Goal: Find specific fact: Find specific fact

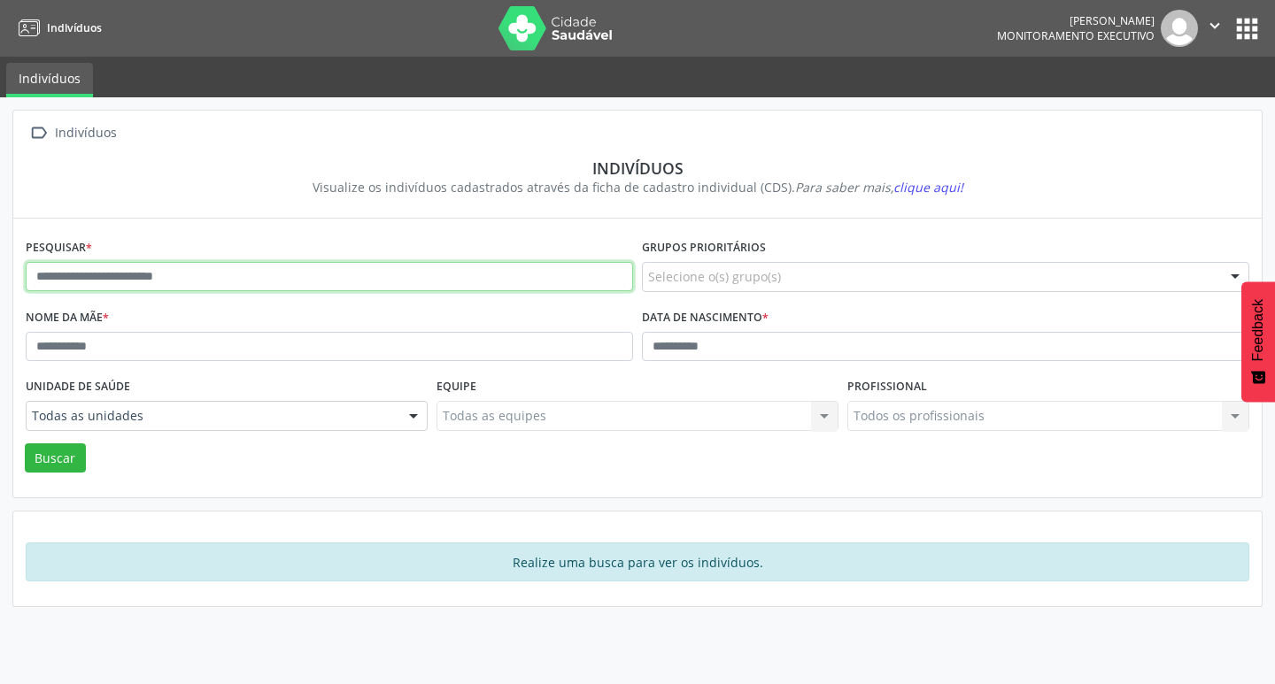
click at [318, 265] on input "text" at bounding box center [329, 277] width 607 height 30
click at [25, 444] on button "Buscar" at bounding box center [55, 459] width 61 height 30
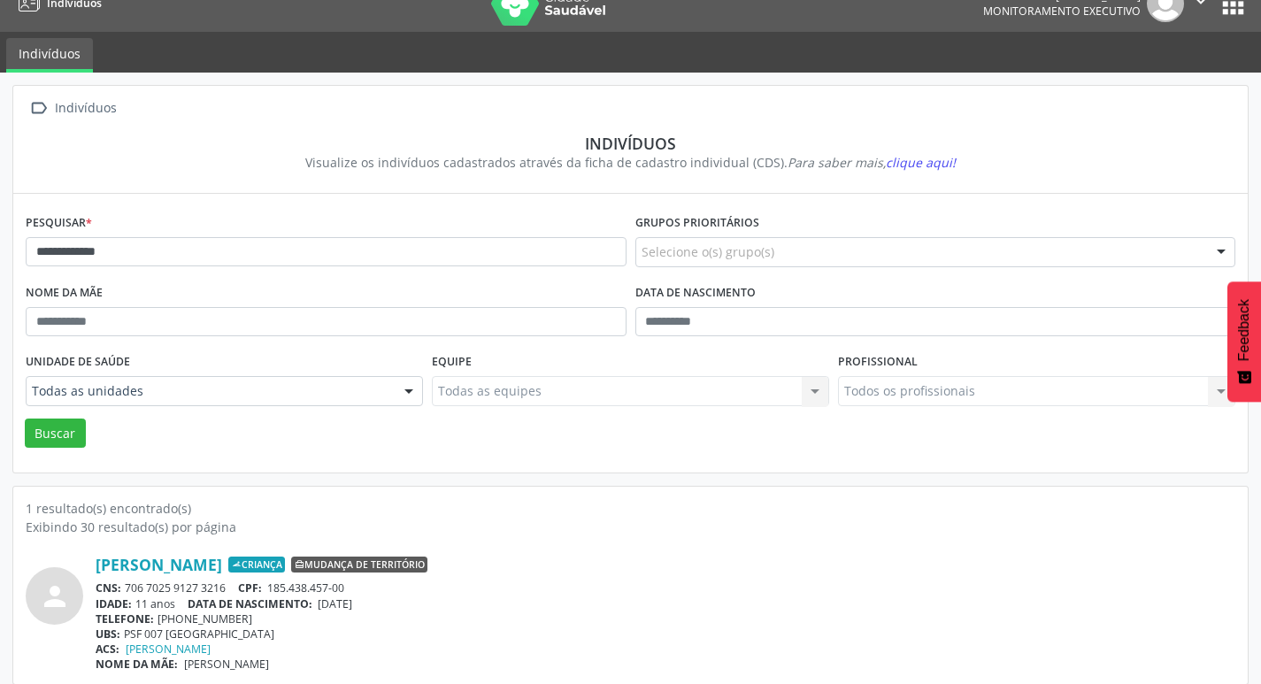
scroll to position [38, 0]
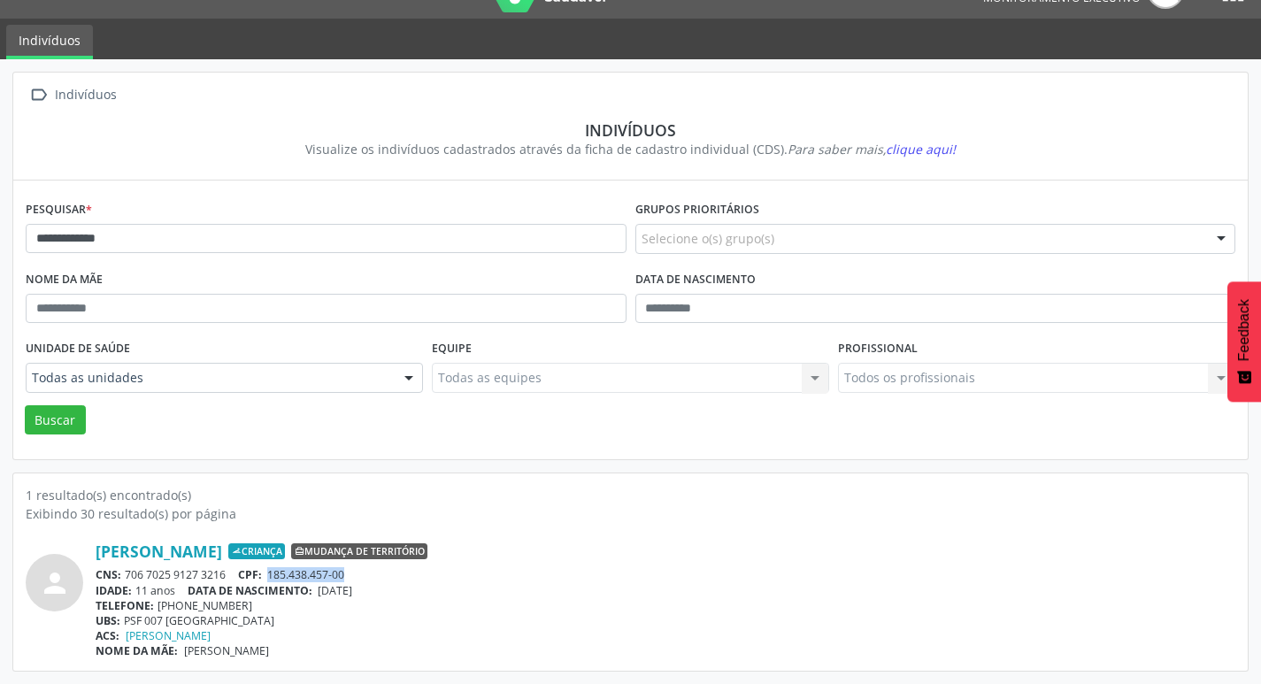
drag, startPoint x: 272, startPoint y: 575, endPoint x: 299, endPoint y: 576, distance: 27.5
click at [363, 582] on div "CNS: 706 7025 9127 3216 CPF: 185.438.457-00" at bounding box center [666, 574] width 1140 height 15
copy span "185.438.457-00"
click at [252, 245] on input "**********" at bounding box center [326, 239] width 601 height 30
type input "*"
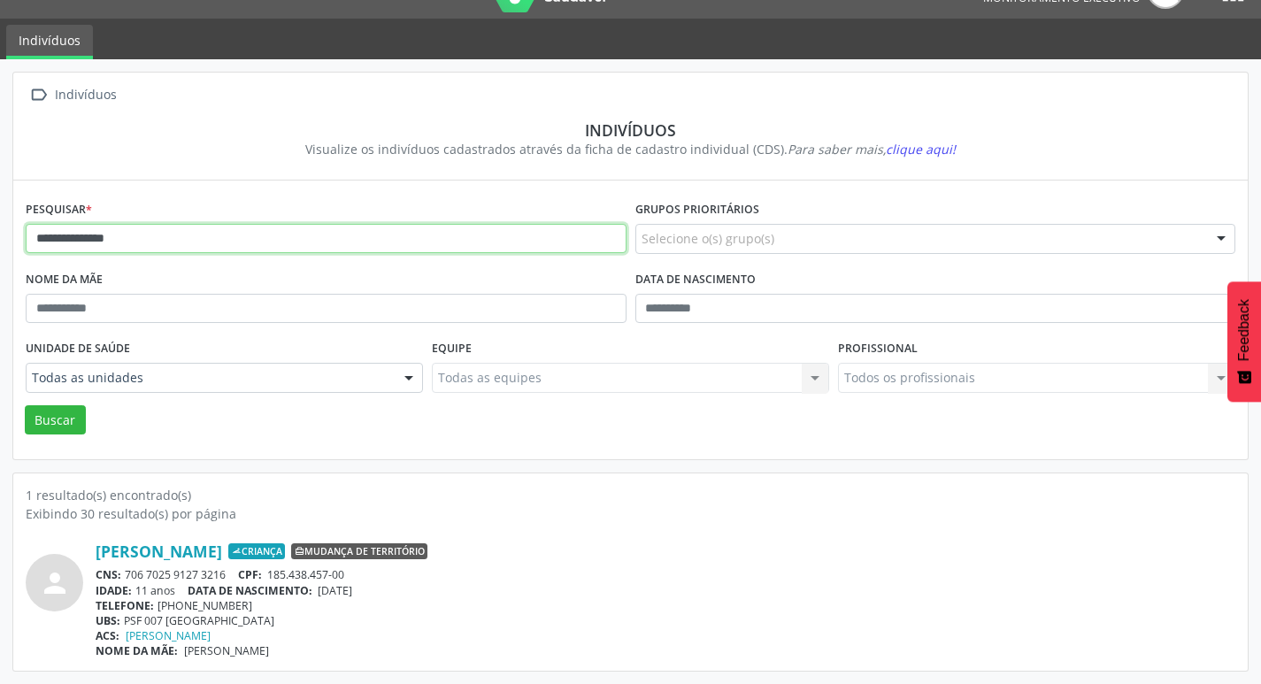
type input "**********"
click at [25, 405] on button "Buscar" at bounding box center [55, 420] width 61 height 30
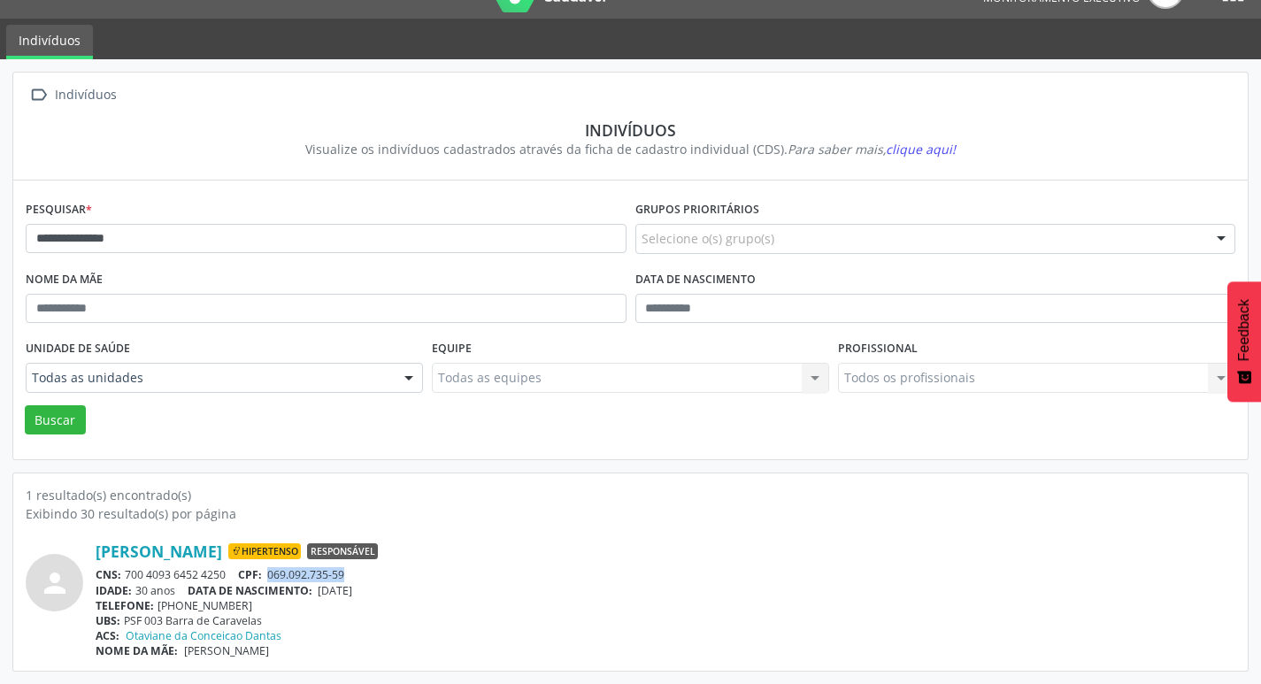
drag, startPoint x: 267, startPoint y: 570, endPoint x: 345, endPoint y: 569, distance: 77.9
click at [348, 570] on div "CNS: 700 4093 6452 4250 CPF: 069.092.735-59" at bounding box center [666, 574] width 1140 height 15
drag, startPoint x: 336, startPoint y: 582, endPoint x: 293, endPoint y: 600, distance: 46.0
click at [304, 603] on div "TELEFONE: [PHONE_NUMBER]" at bounding box center [666, 605] width 1140 height 15
drag, startPoint x: 271, startPoint y: 580, endPoint x: 355, endPoint y: 572, distance: 84.5
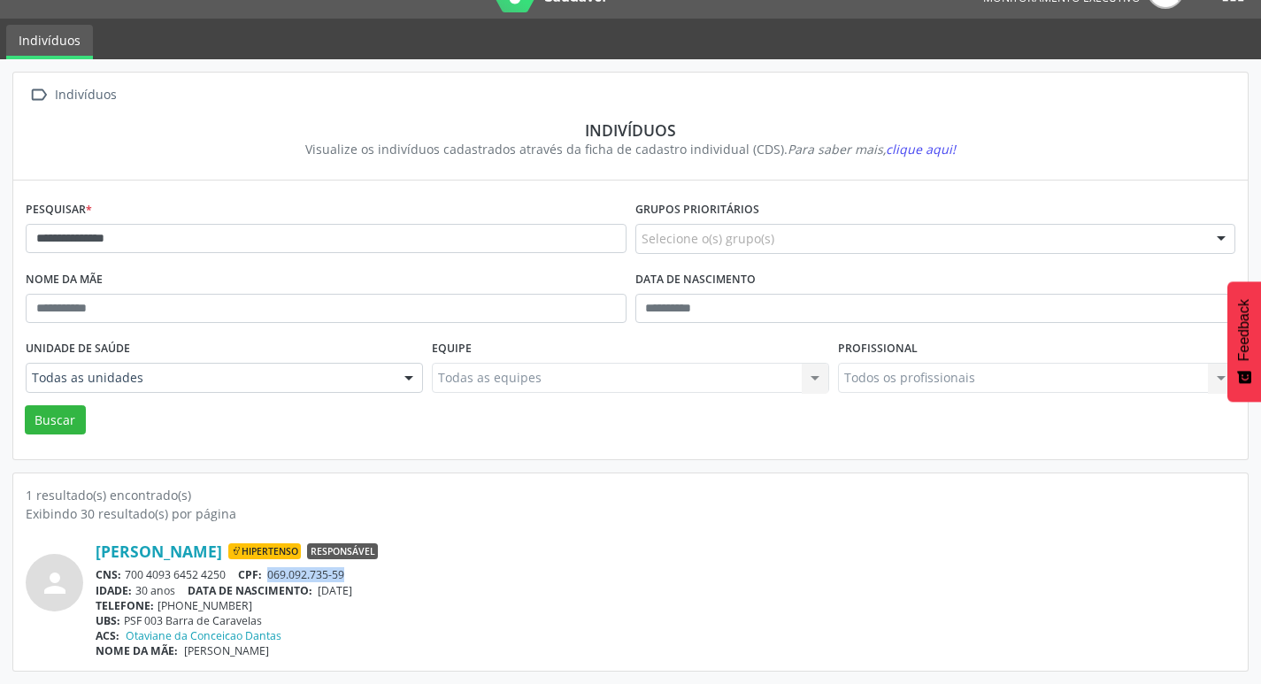
click at [355, 572] on div "CNS: 700 4093 6452 4250 CPF: 069.092.735-59" at bounding box center [666, 574] width 1140 height 15
copy span "069.092.735-59"
drag, startPoint x: 143, startPoint y: 221, endPoint x: 24, endPoint y: 168, distance: 130.0
click at [0, 189] on div "**********" at bounding box center [630, 371] width 1261 height 625
type input "*********"
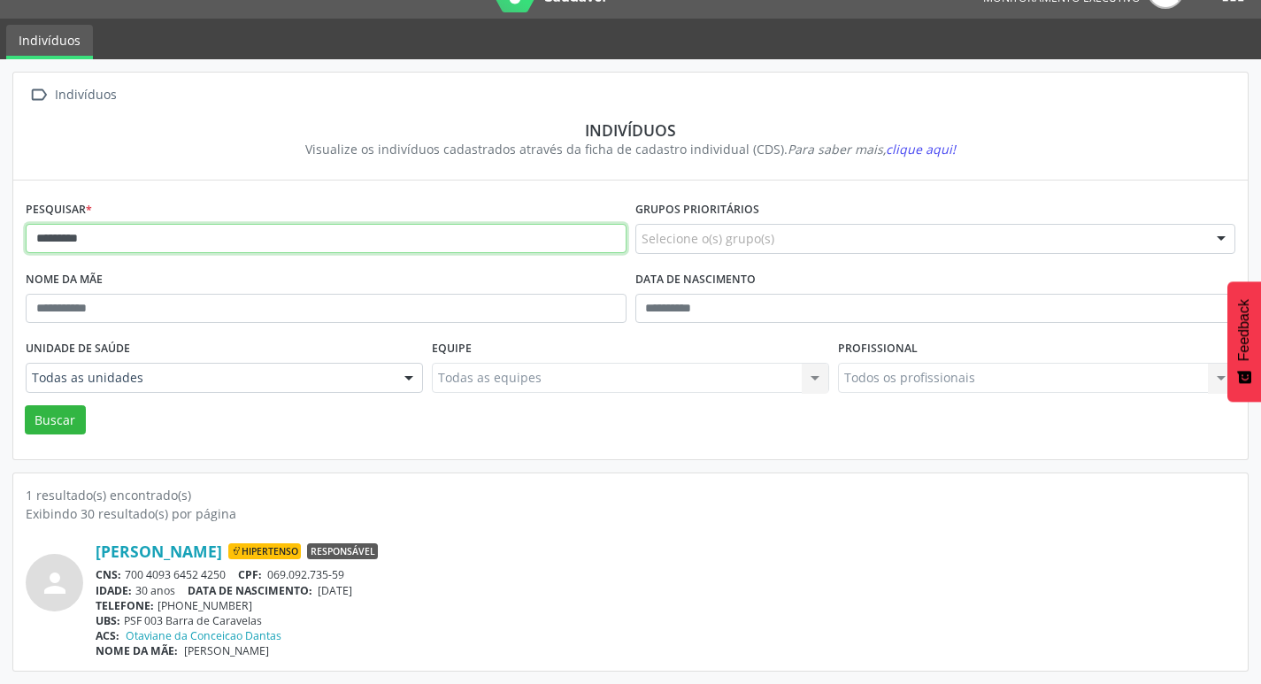
click at [25, 405] on button "Buscar" at bounding box center [55, 420] width 61 height 30
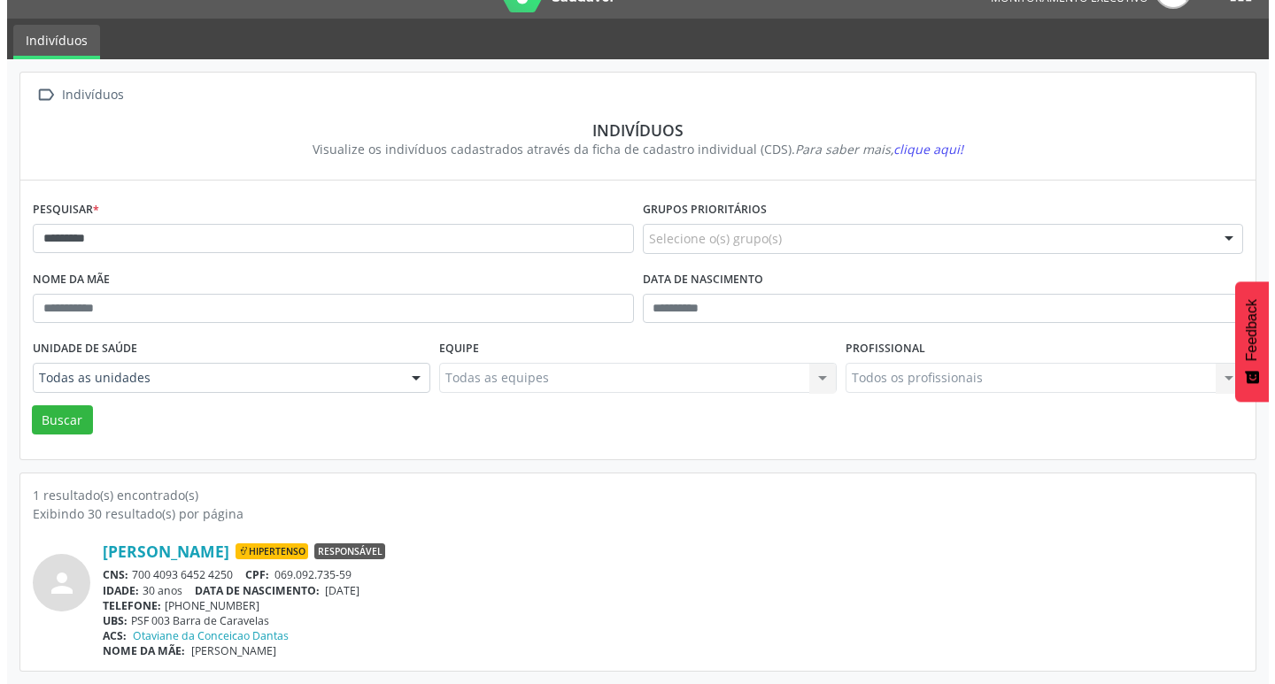
scroll to position [0, 0]
